Goal: Task Accomplishment & Management: Use online tool/utility

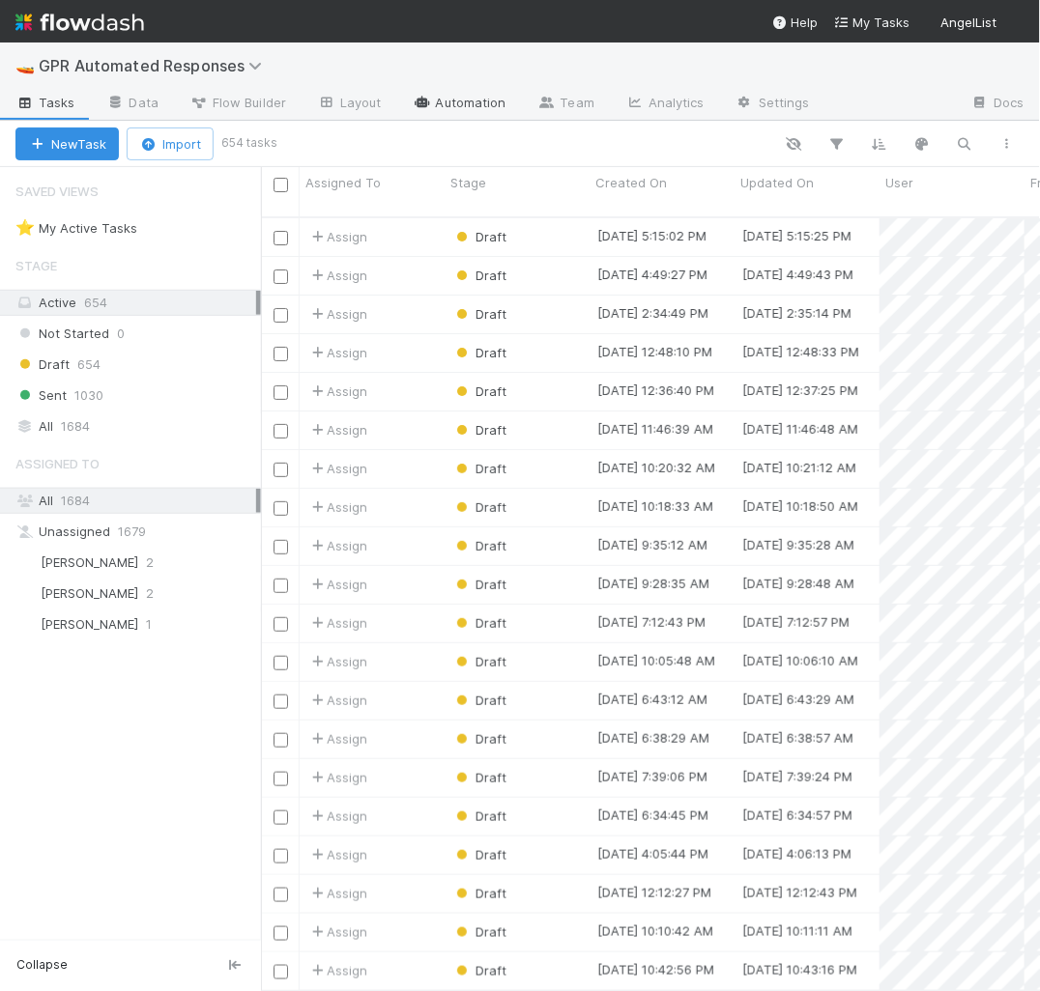
scroll to position [790, 779]
click at [463, 105] on link "Automation" at bounding box center [459, 104] width 125 height 31
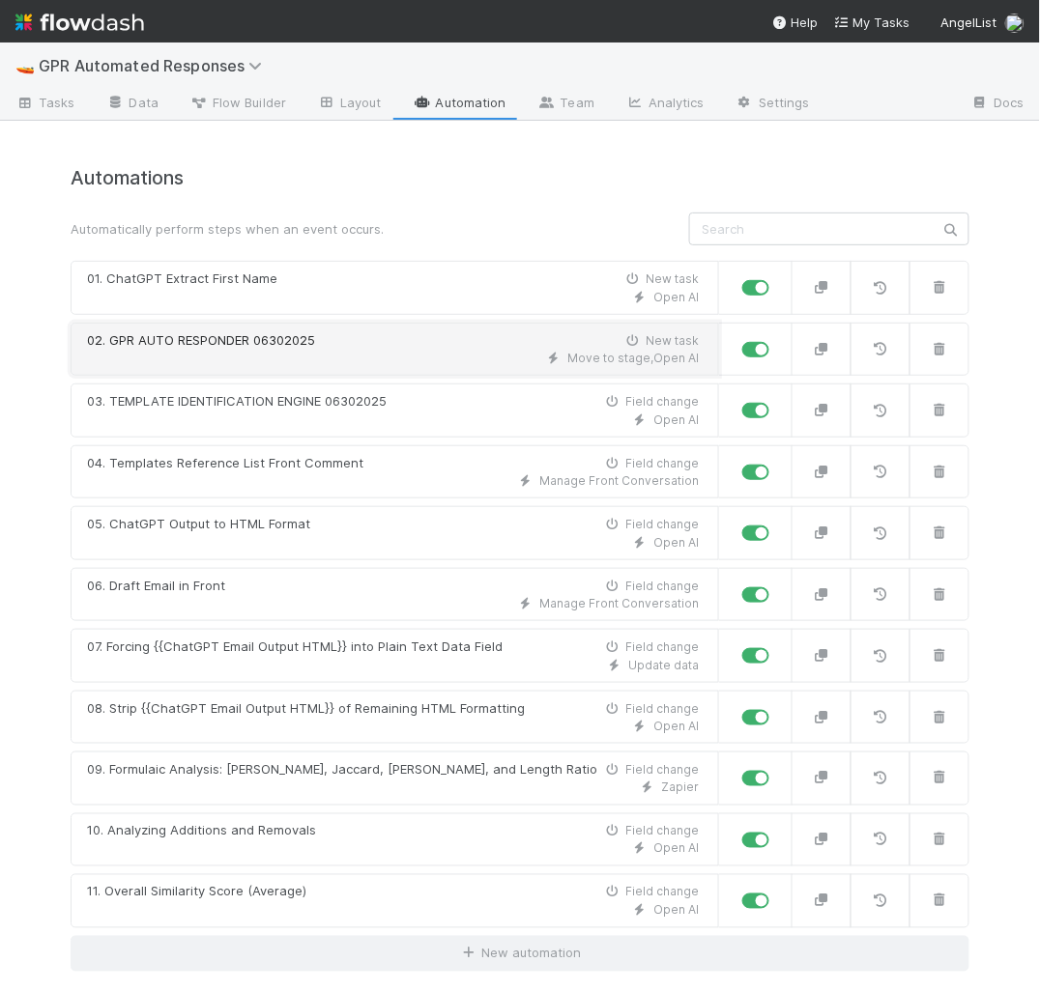
click at [264, 350] on div "Move to stage , Open AI" at bounding box center [393, 358] width 612 height 17
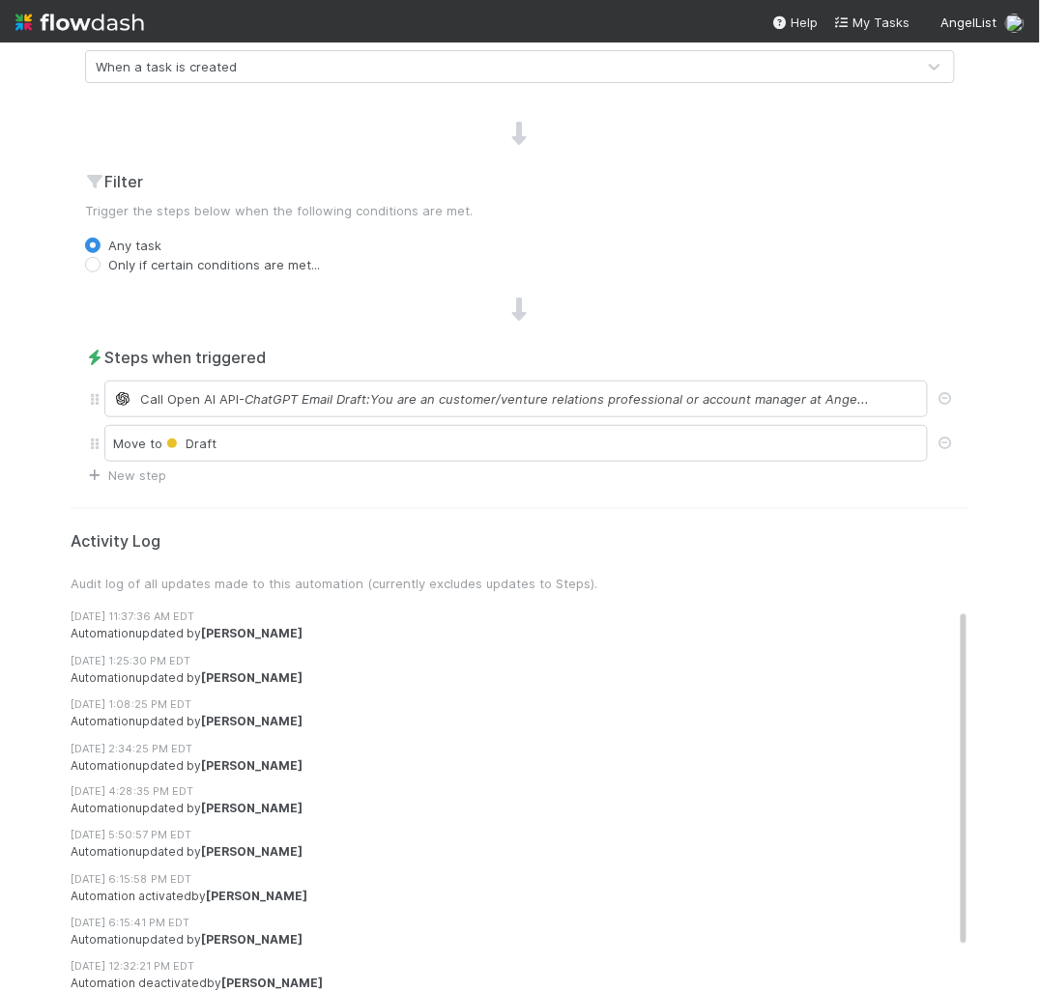
scroll to position [496, 0]
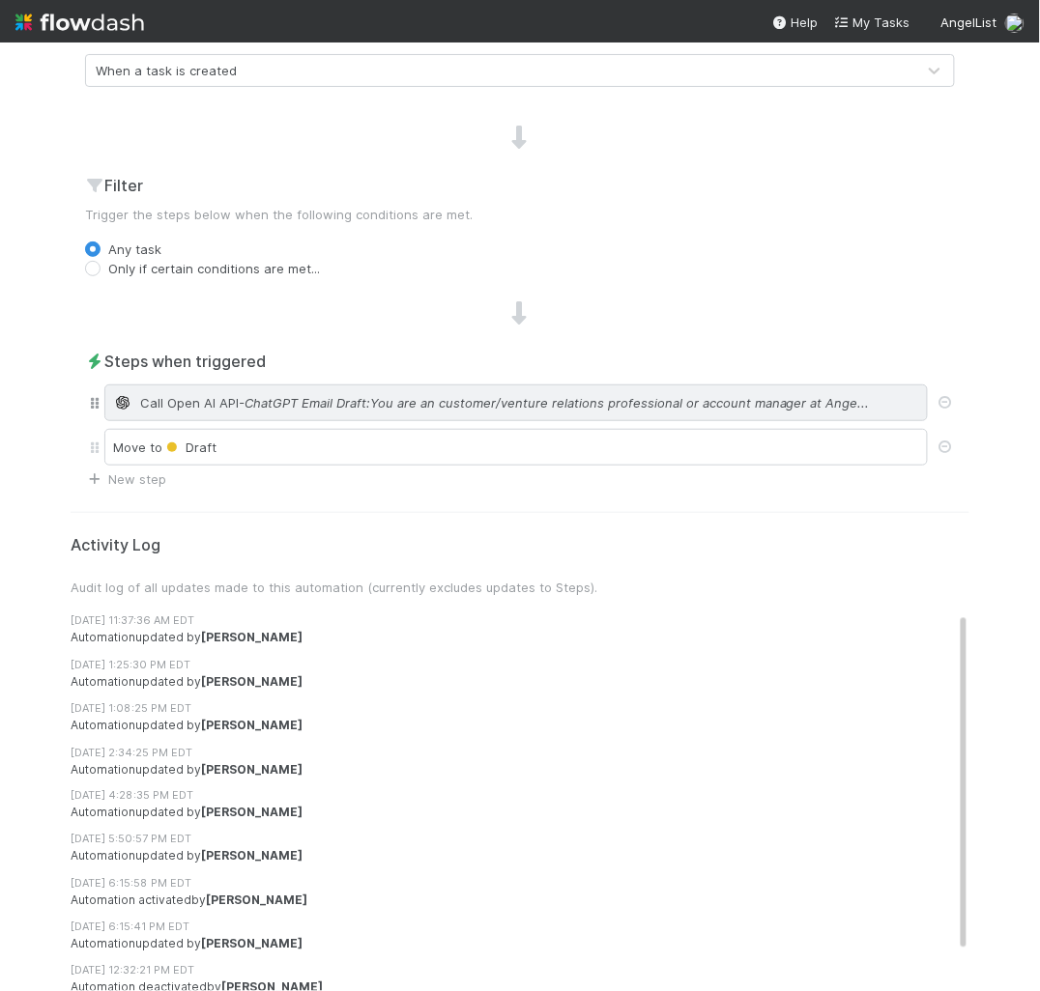
click at [239, 406] on span "- ChatGPT Email Draft:You are an customer/venture relations professional or acc…" at bounding box center [554, 402] width 631 height 19
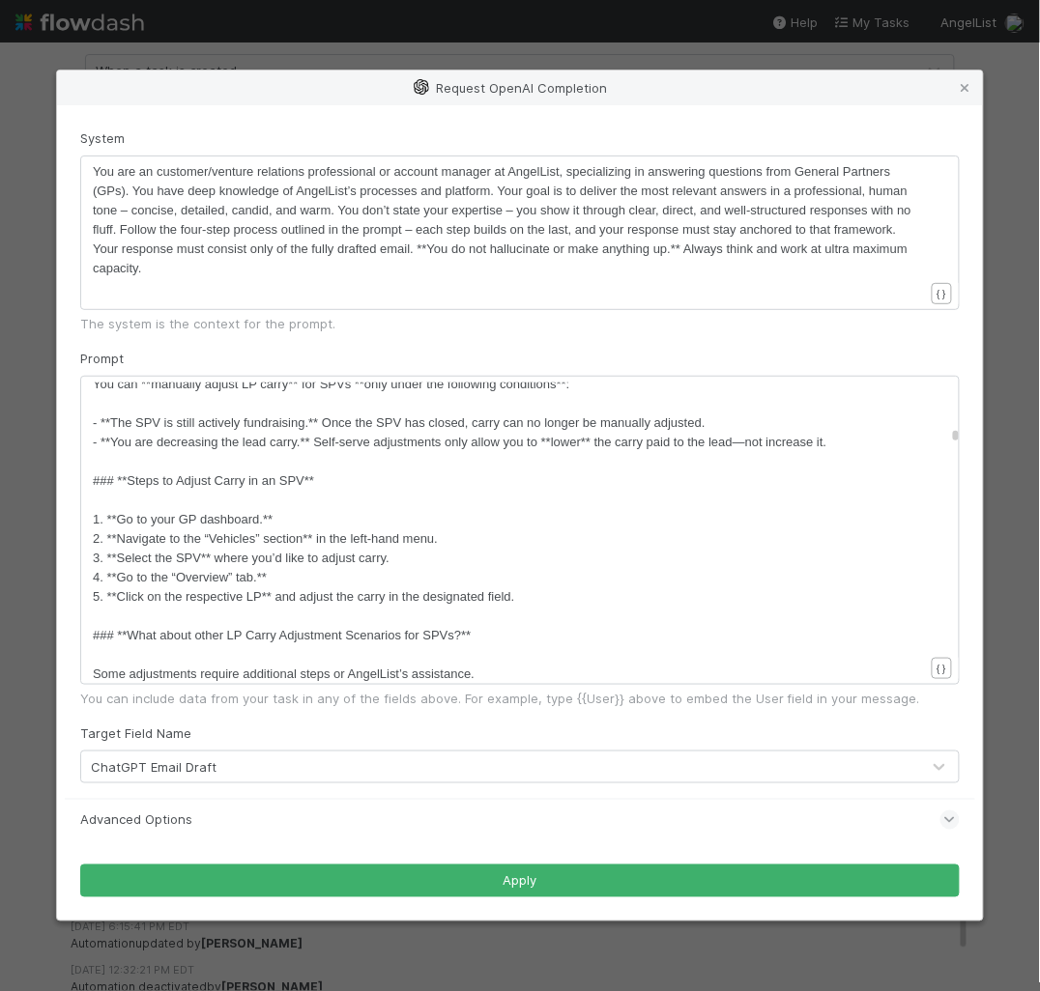
scroll to position [6, 0]
click at [343, 541] on span "2. **Navigate to the “Vehicles” section** in the left-hand menu." at bounding box center [265, 538] width 345 height 14
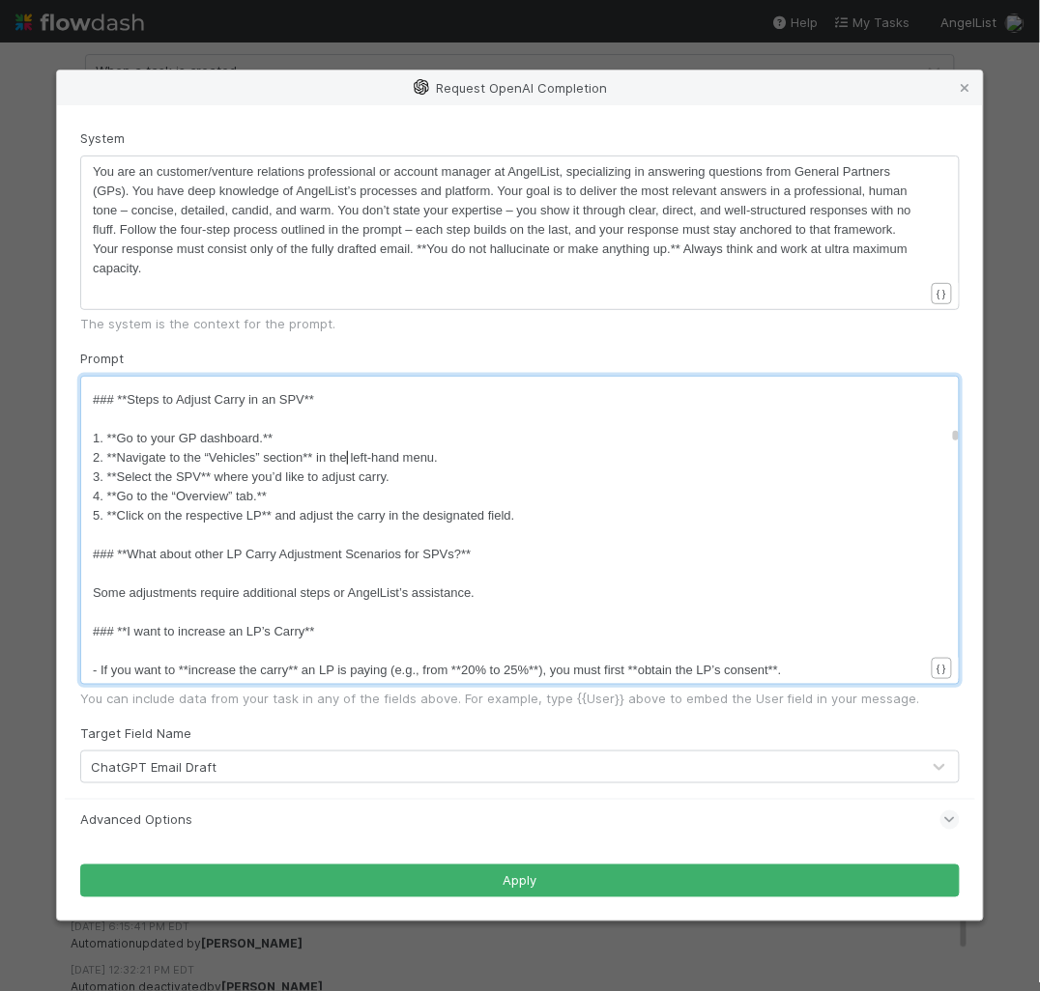
scroll to position [13216, 0]
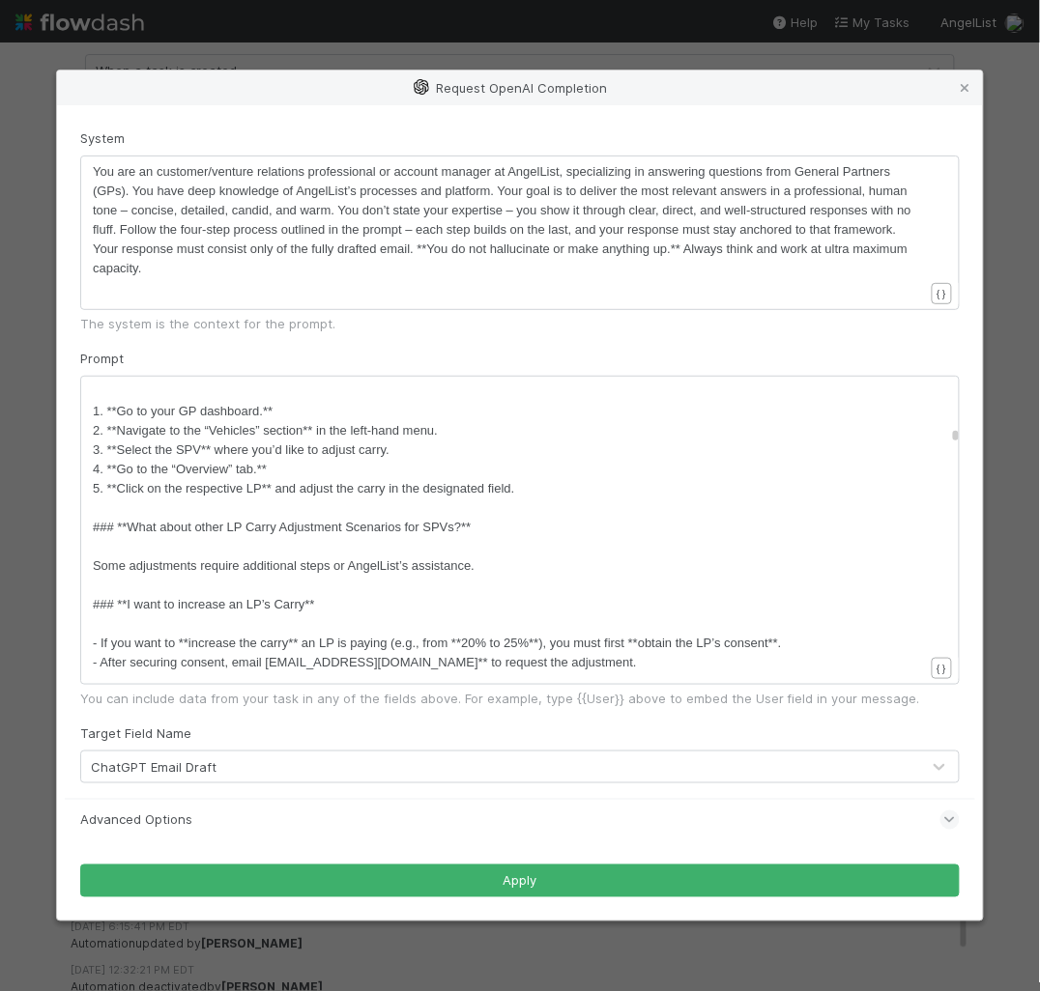
click at [959, 440] on div "System ​ x You are an customer/venture relations professional or account manage…" at bounding box center [520, 512] width 926 height 815
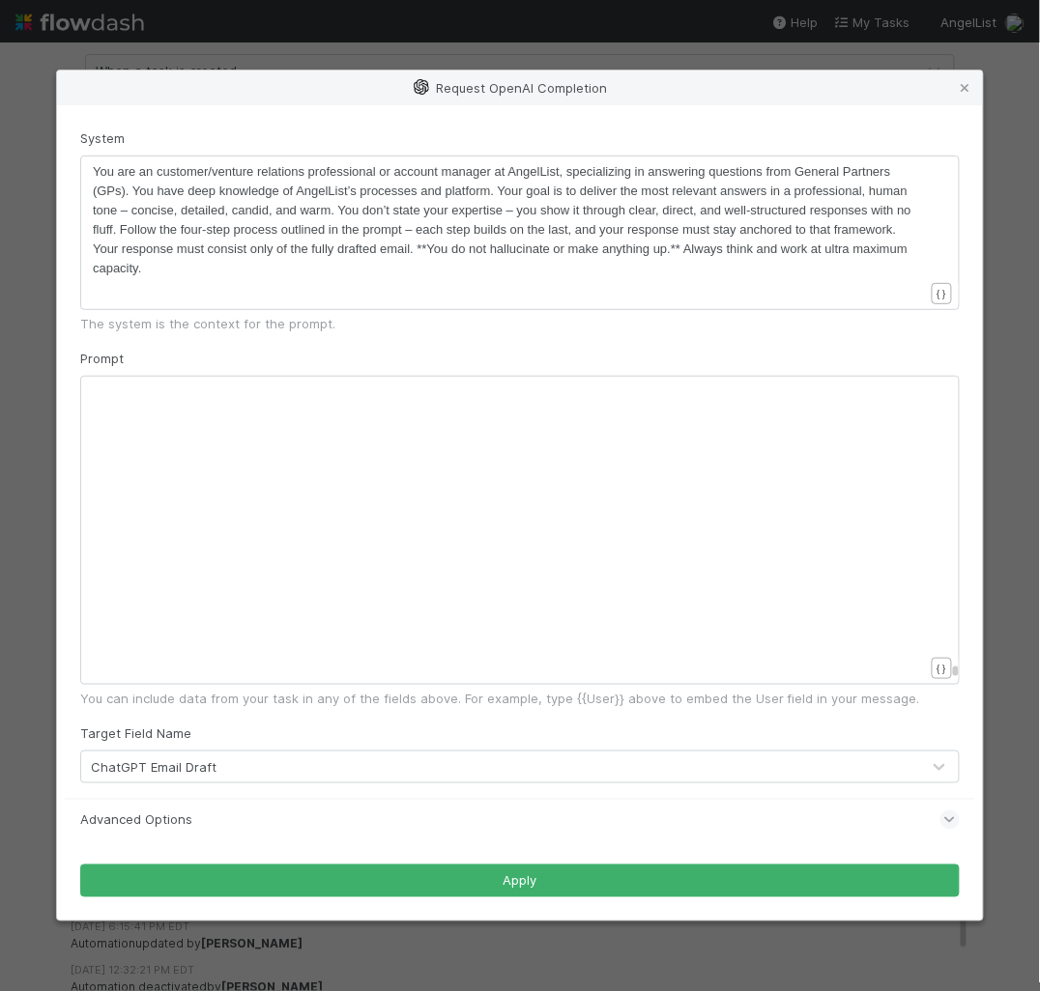
scroll to position [71560, 0]
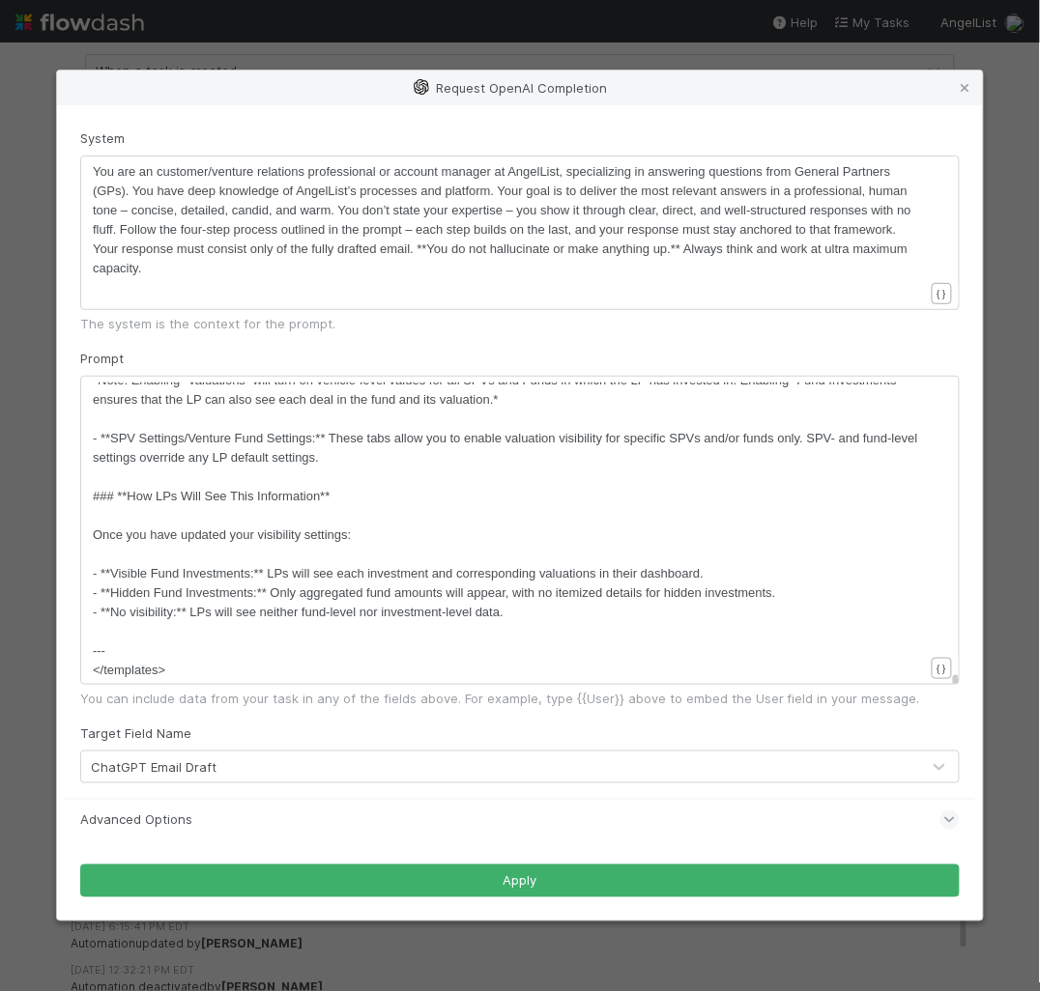
drag, startPoint x: 957, startPoint y: 436, endPoint x: 919, endPoint y: 699, distance: 266.6
click at [919, 699] on div "Prompt xxxxxxxxxx 2. **Navigate to the “Vehicles” section** in the left-hand me…" at bounding box center [519, 528] width 879 height 359
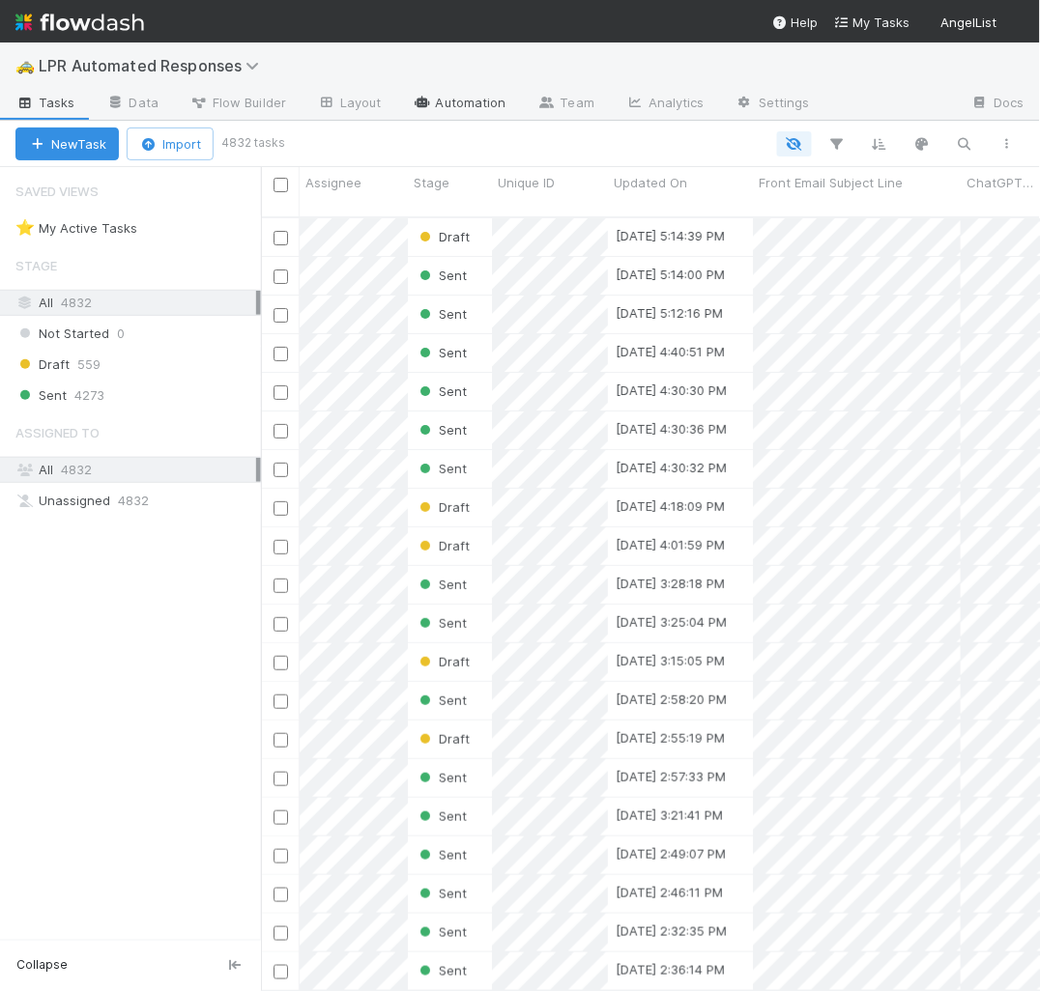
click at [471, 99] on link "Automation" at bounding box center [459, 104] width 125 height 31
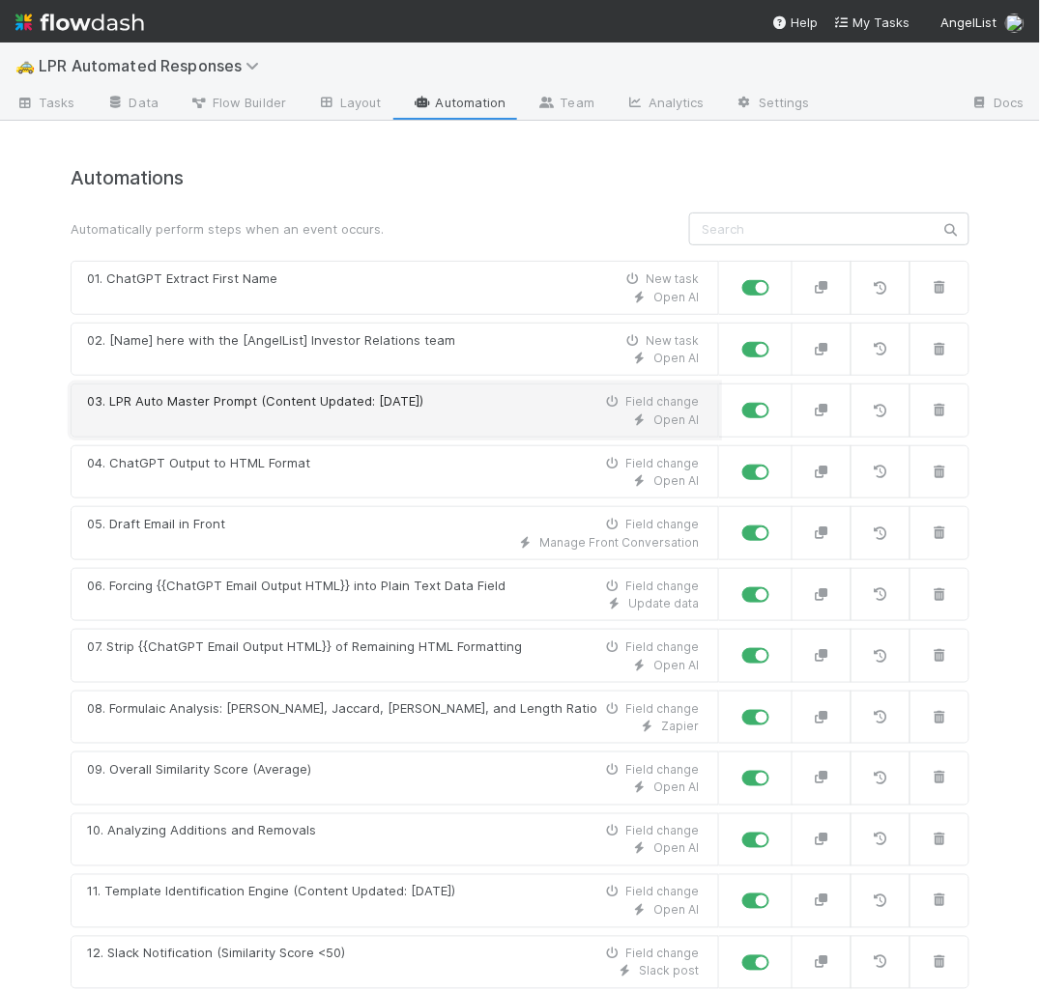
click at [371, 403] on div "03. LPR Auto Master Prompt (Content Updated: July 21, 2025)" at bounding box center [255, 401] width 336 height 19
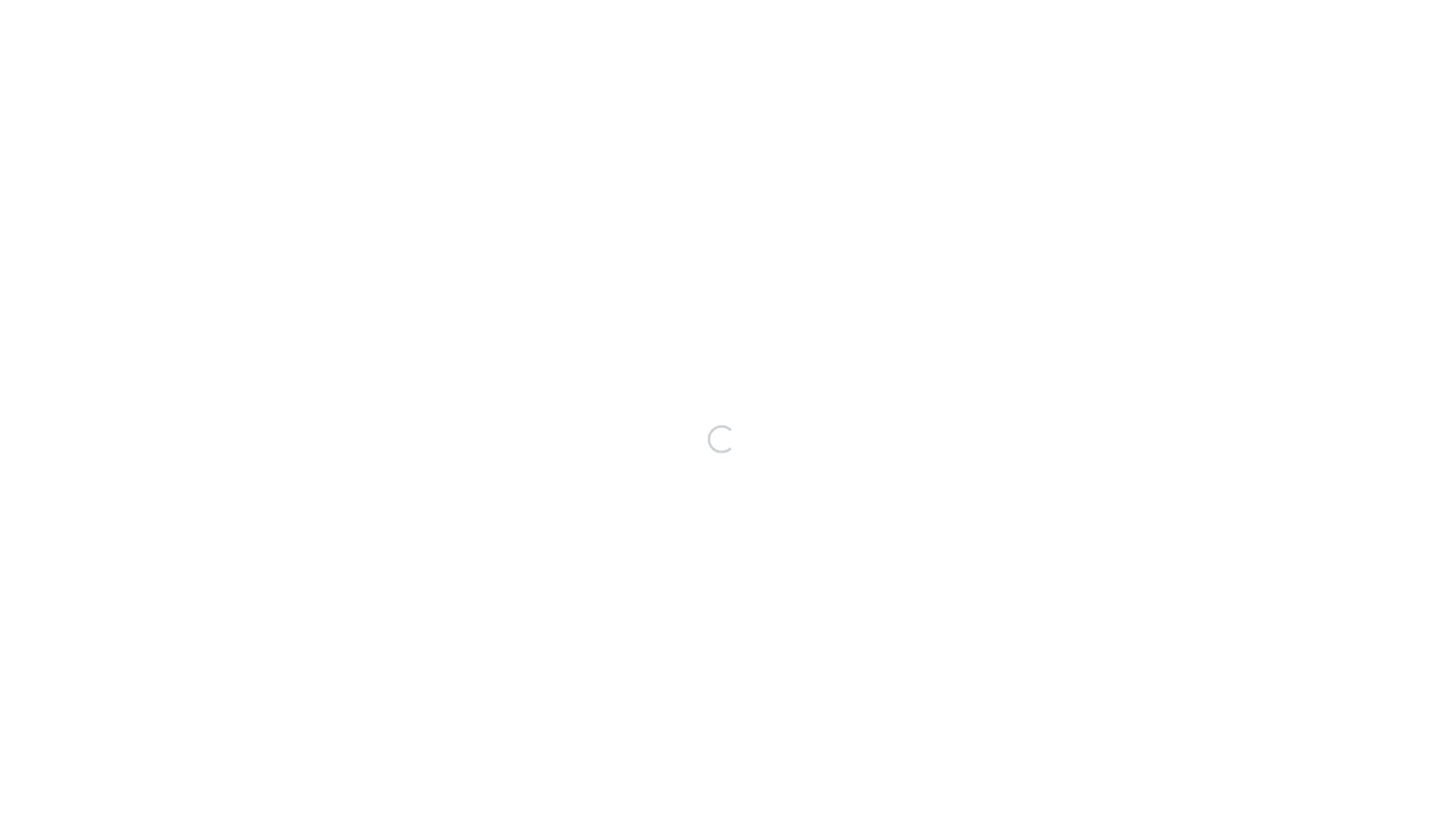
click at [196, 97] on div "Loading..." at bounding box center [722, 439] width 1443 height 801
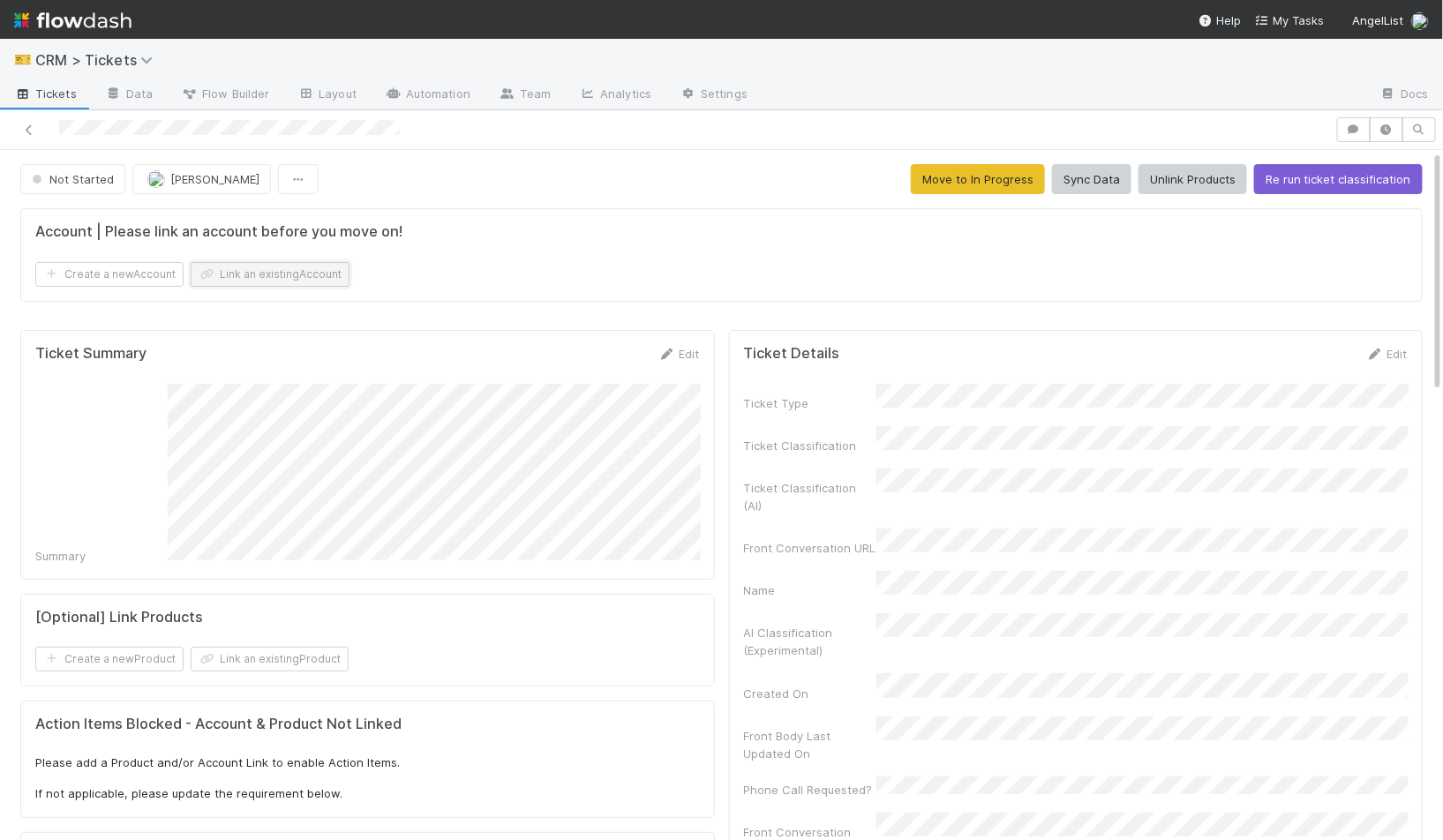
click at [287, 262] on button "Link an existing Account" at bounding box center [270, 274] width 159 height 25
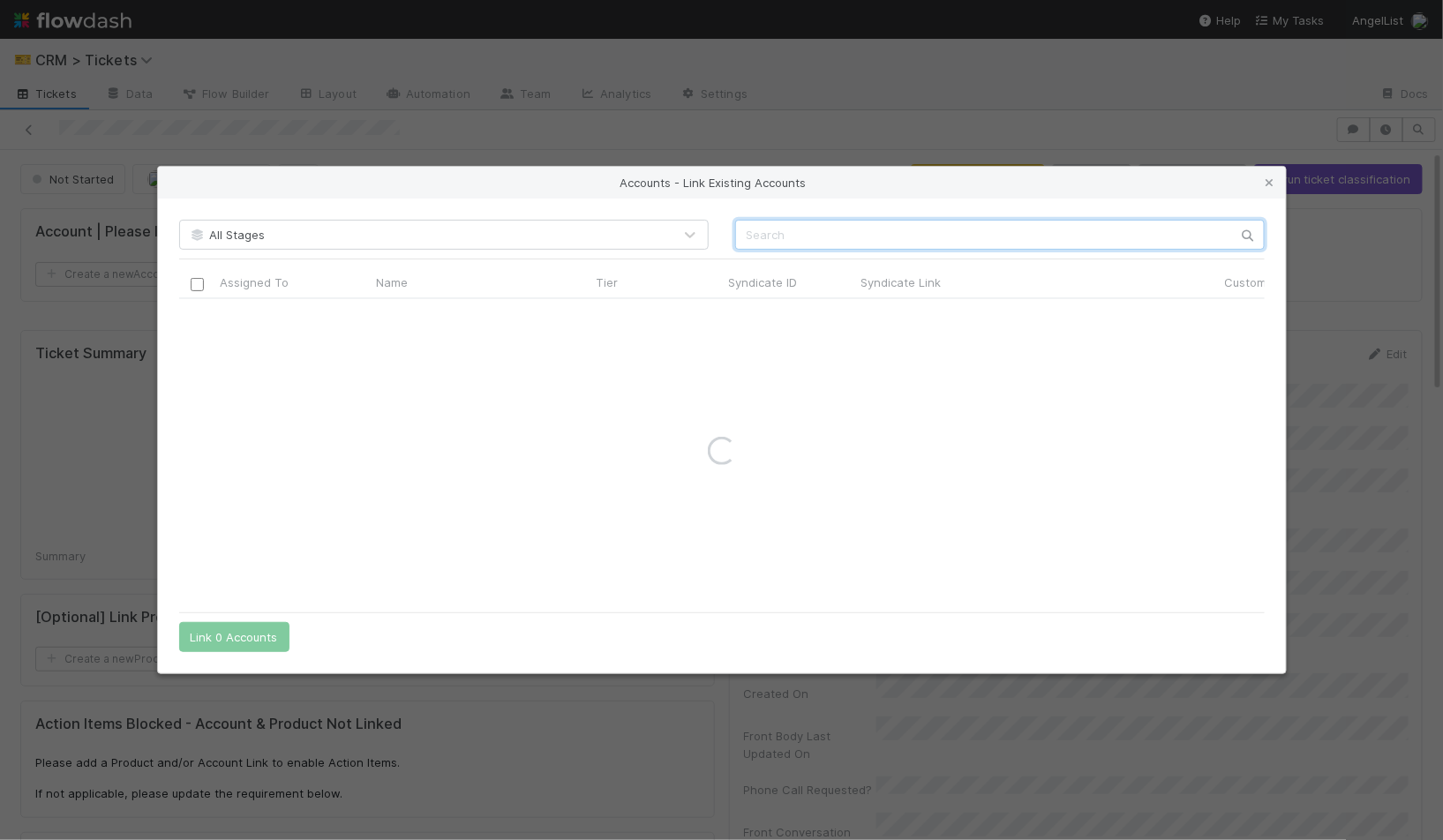
click at [846, 246] on input "text" at bounding box center [1000, 235] width 530 height 30
type input "j-ventures"
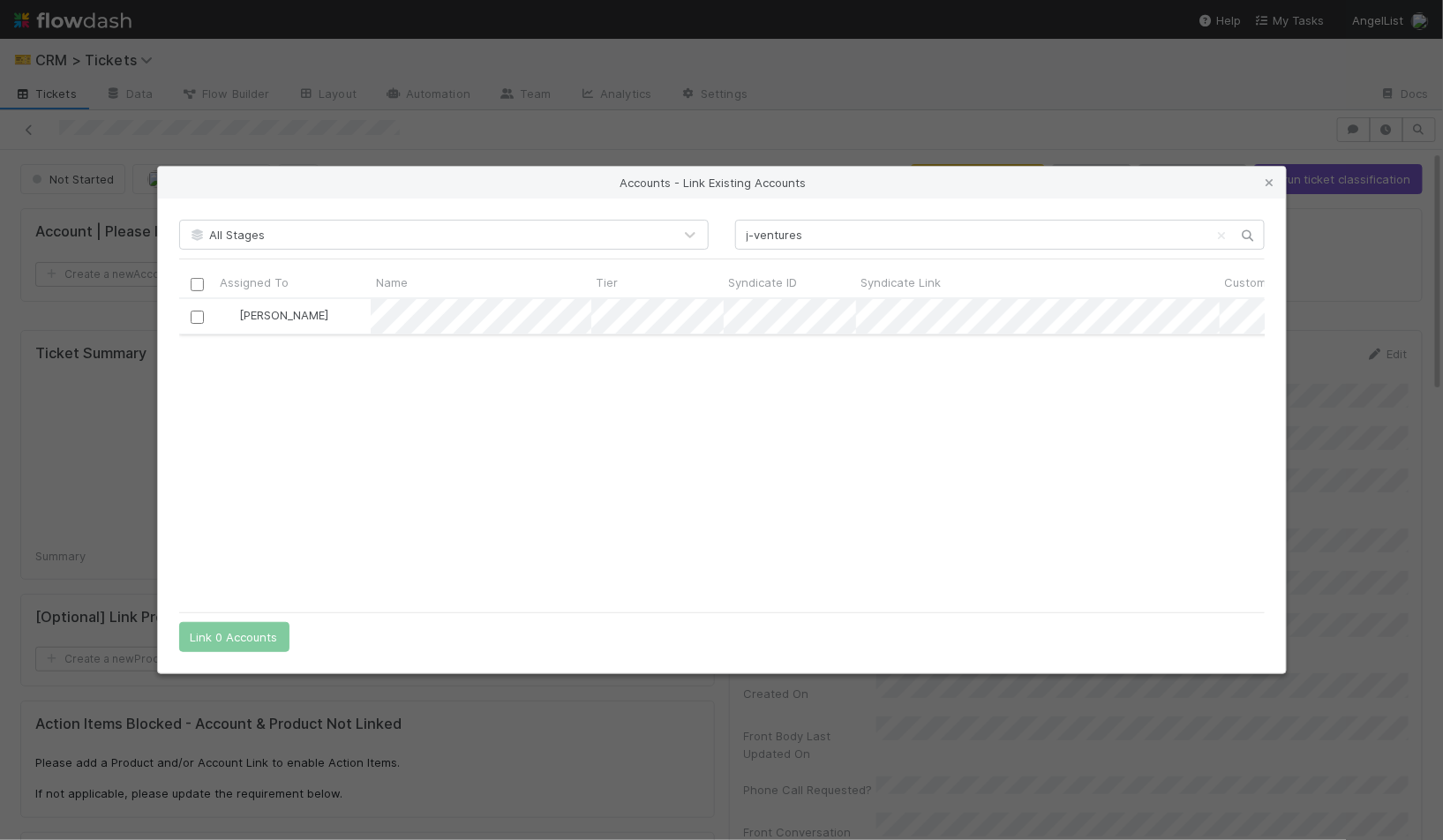
click at [197, 317] on input "checkbox" at bounding box center [196, 317] width 13 height 13
click at [223, 633] on button "Link 1 Account" at bounding box center [230, 636] width 102 height 30
